Goal: Navigation & Orientation: Find specific page/section

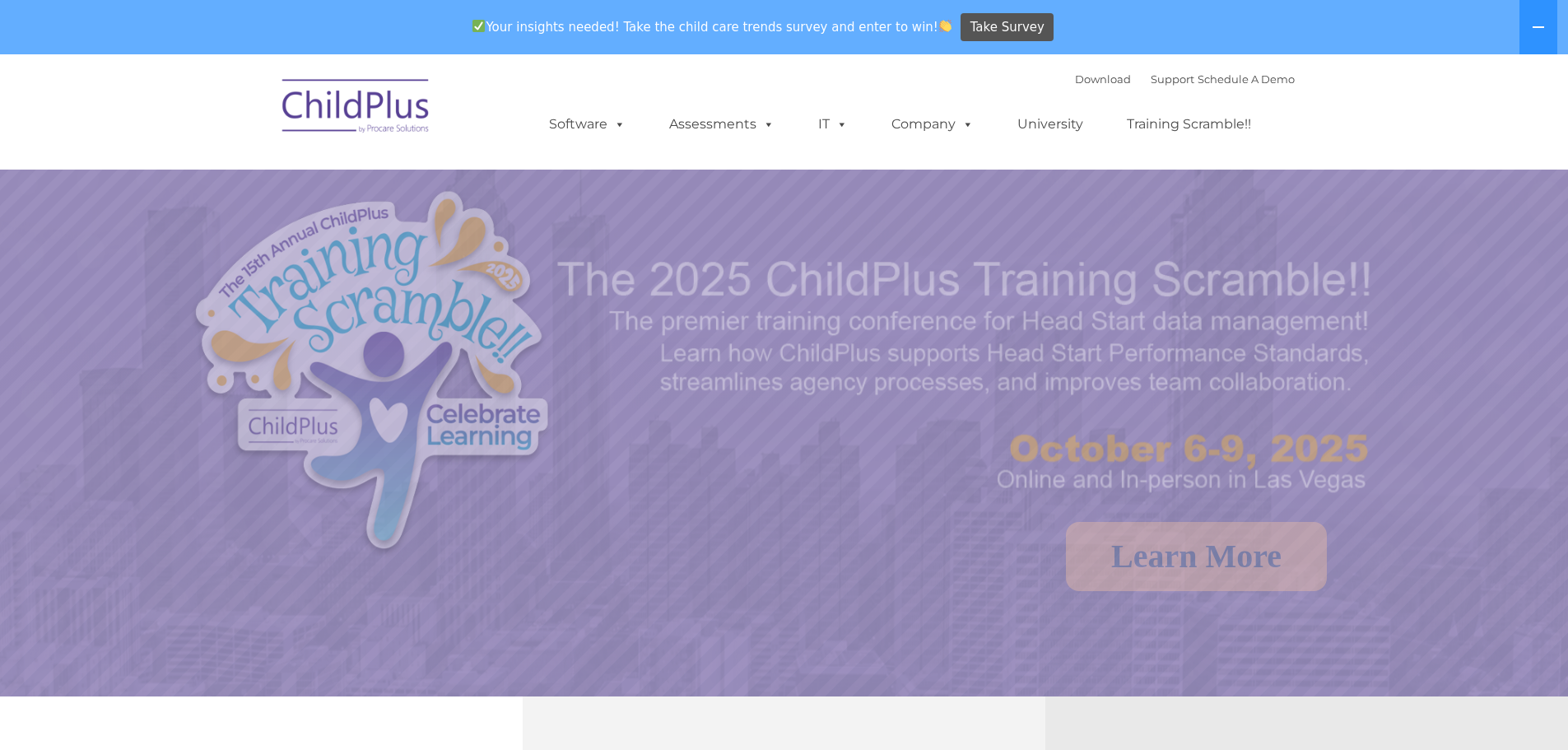
select select "MEDIUM"
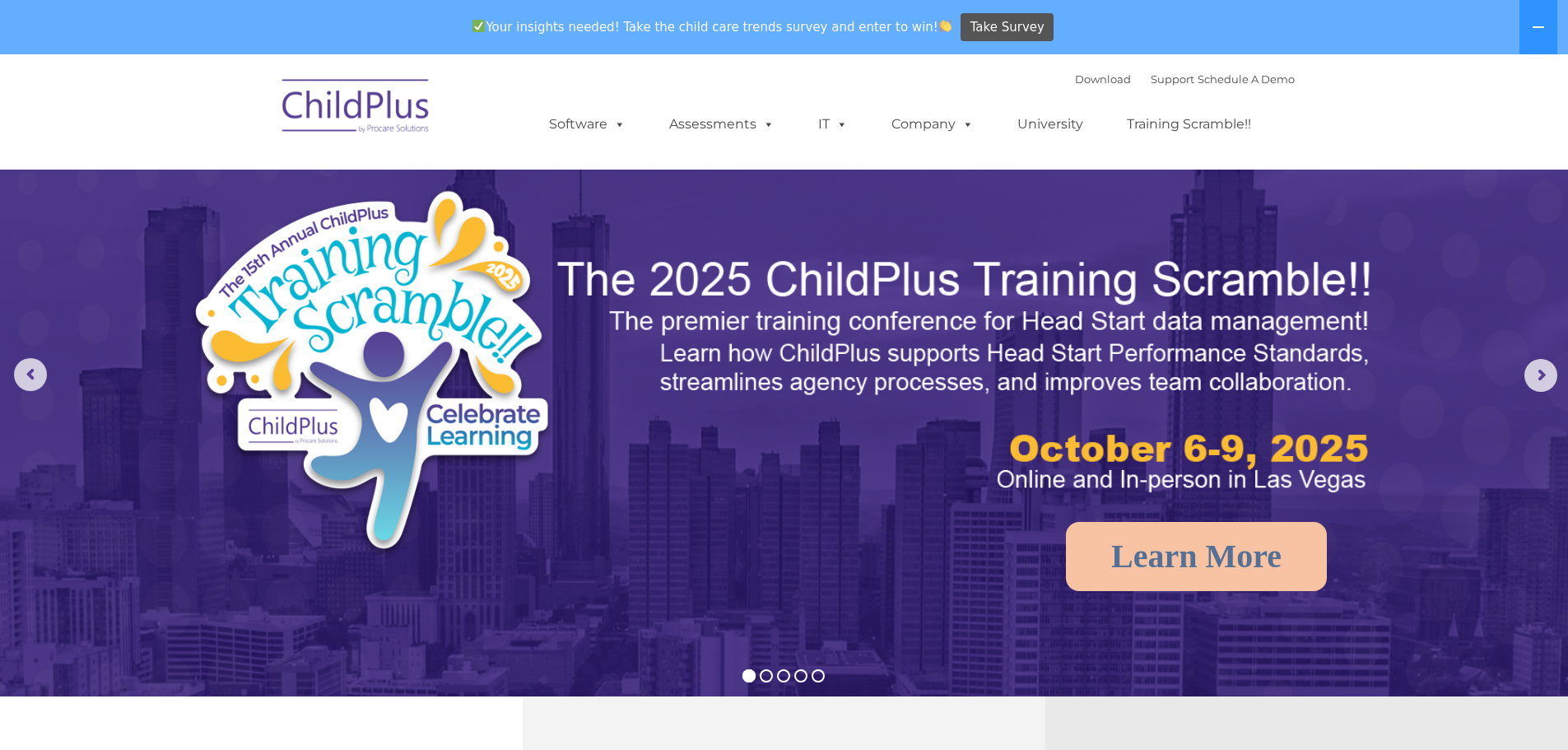
click at [407, 108] on img at bounding box center [356, 108] width 164 height 82
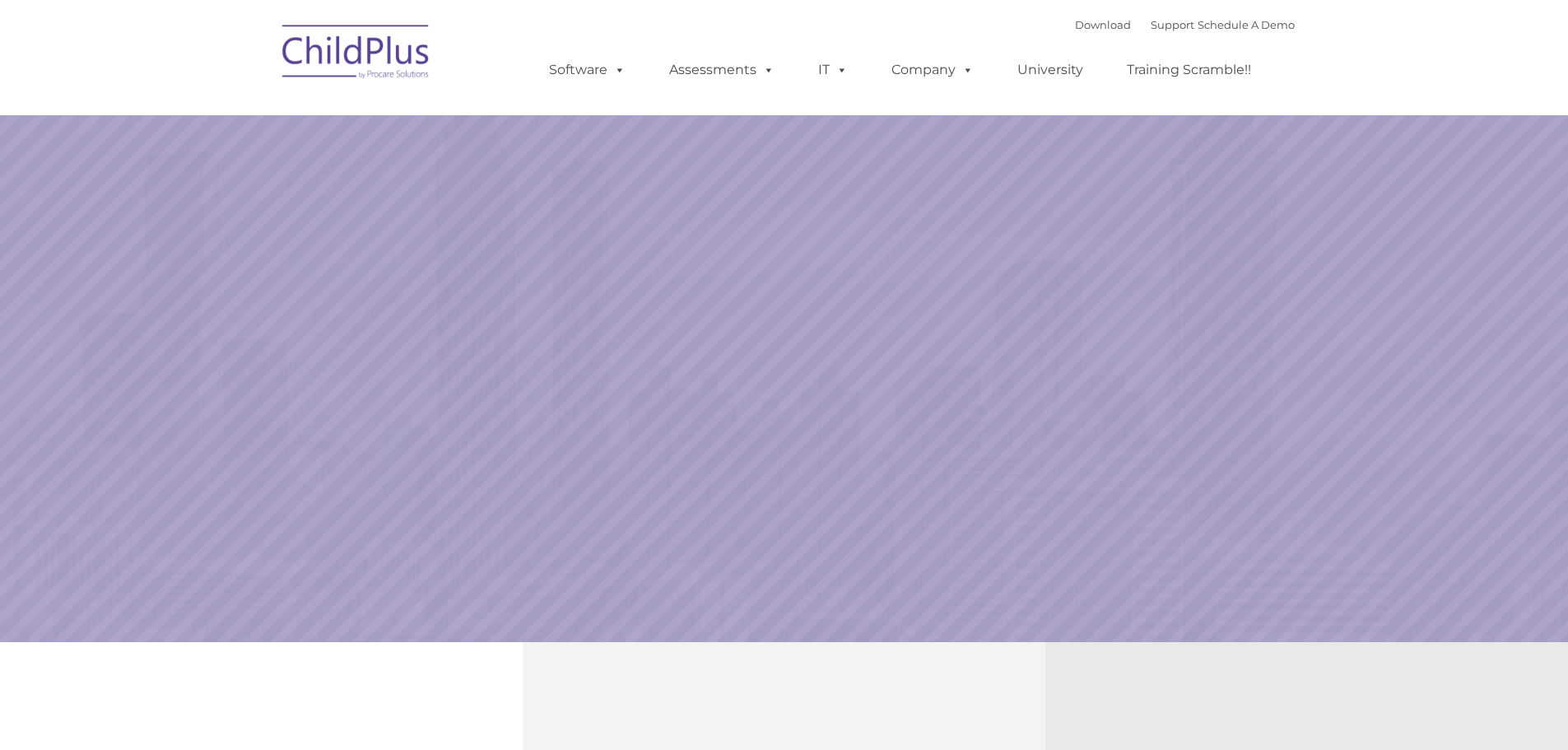
select select "MEDIUM"
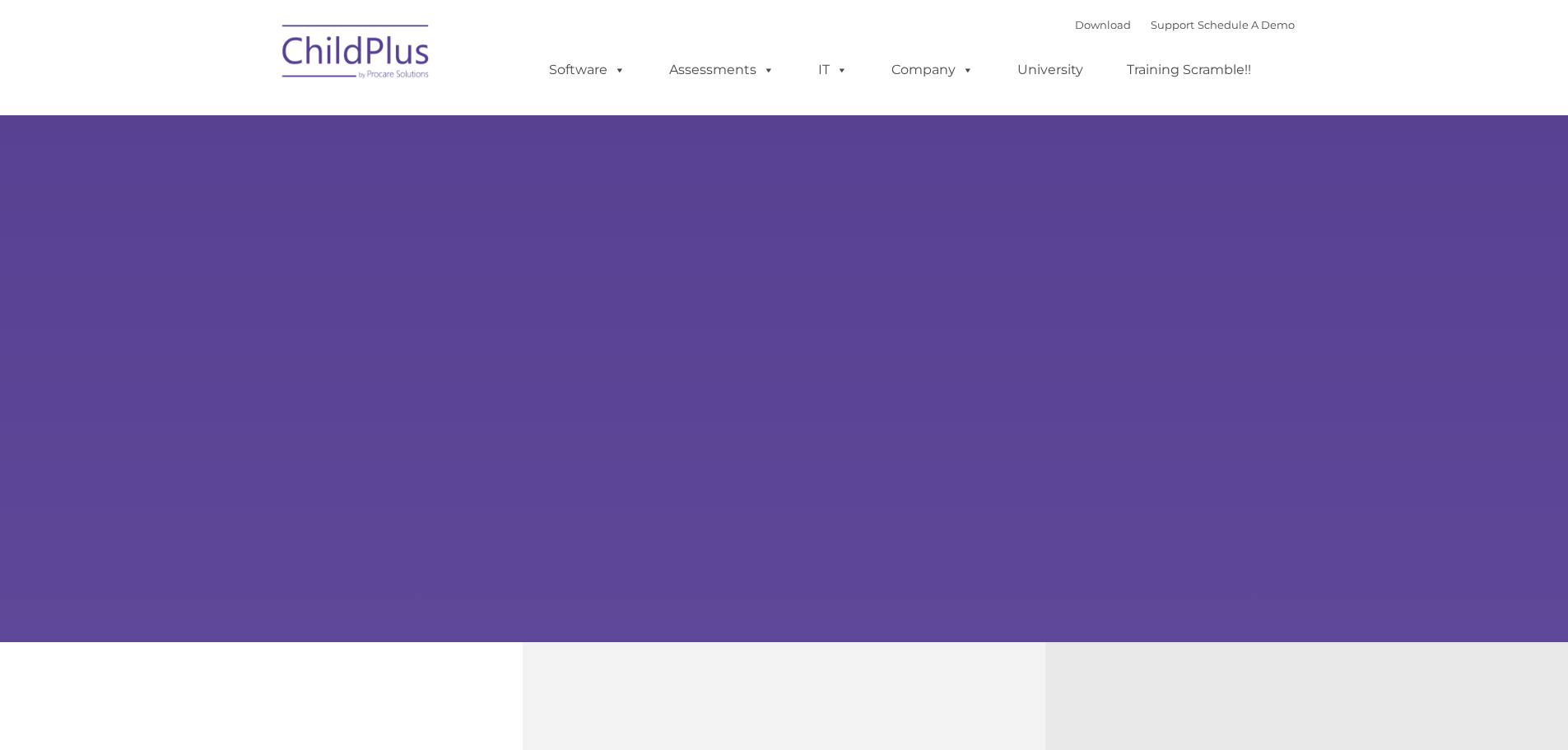
type input ""
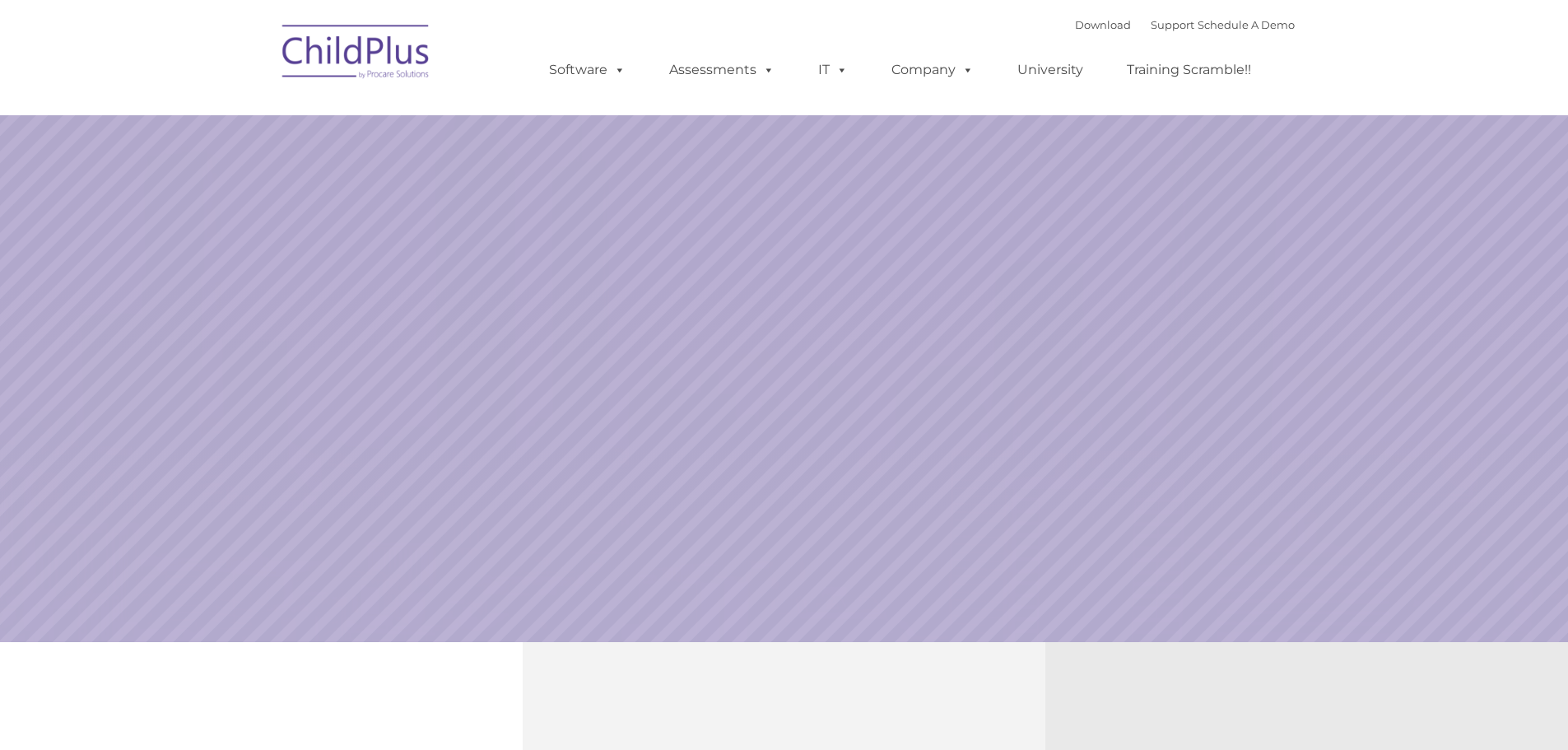
select select "MEDIUM"
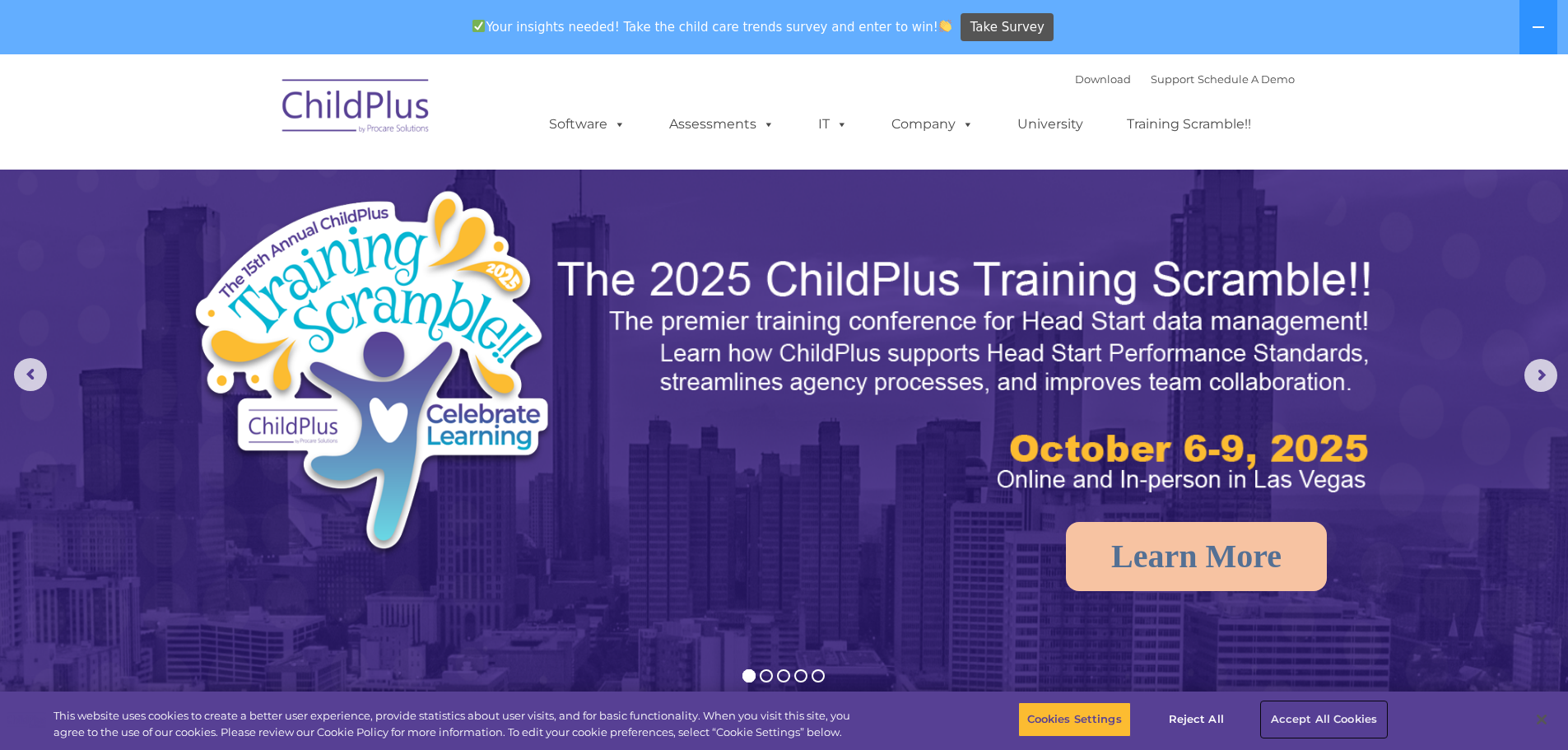
click at [1336, 713] on button "Accept All Cookies" at bounding box center [1325, 720] width 125 height 35
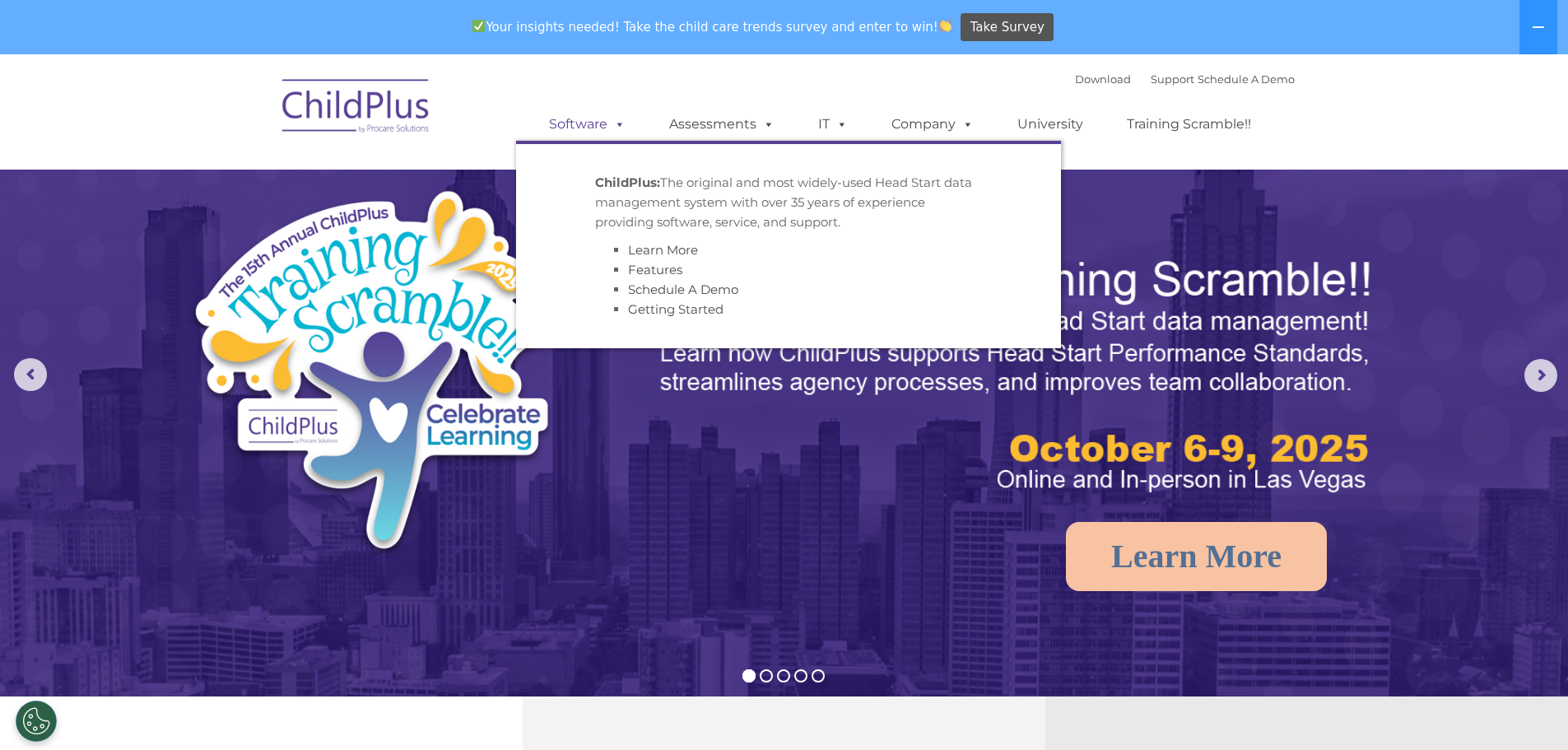
click at [601, 123] on link "Software" at bounding box center [587, 125] width 110 height 33
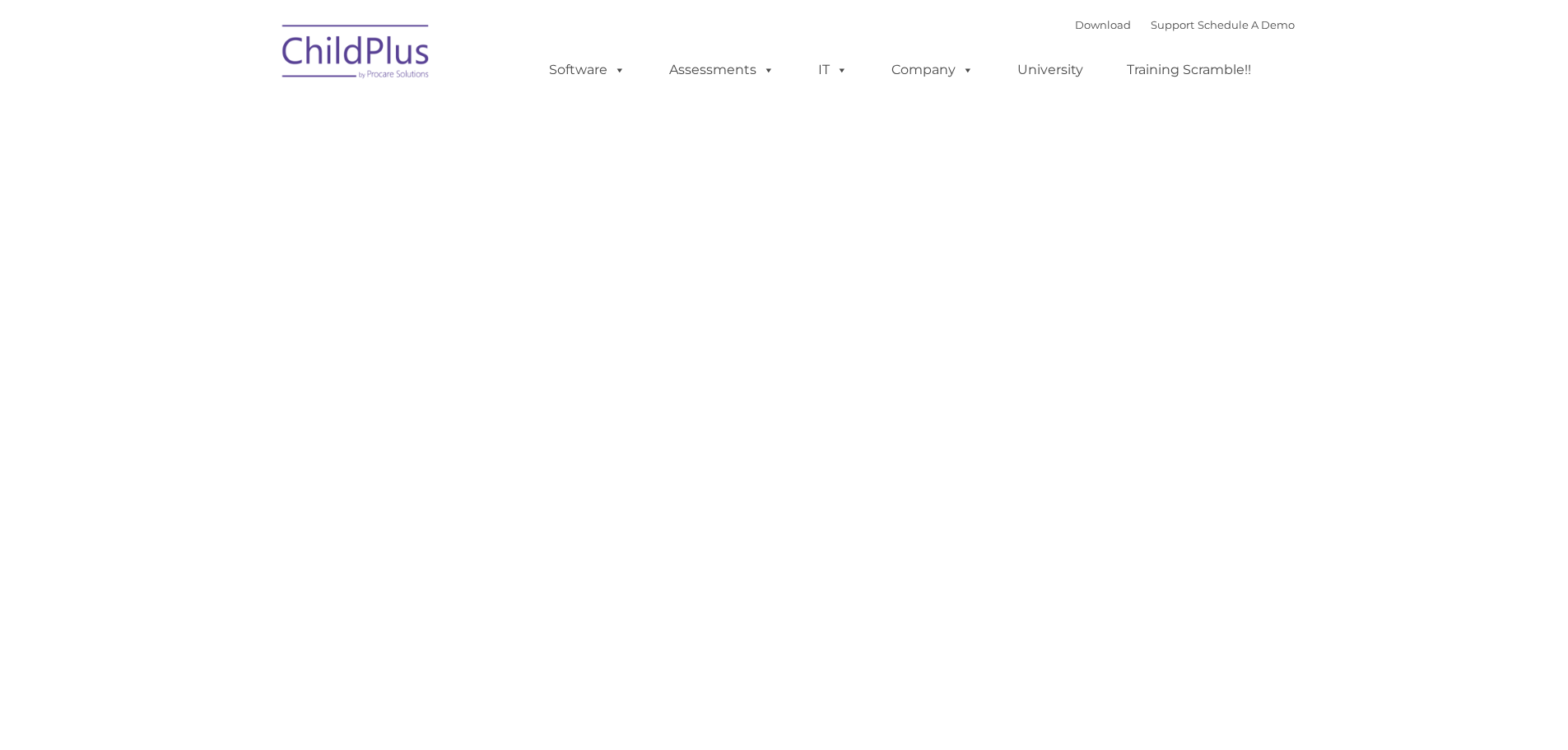
type input ""
